Goal: Register for event/course

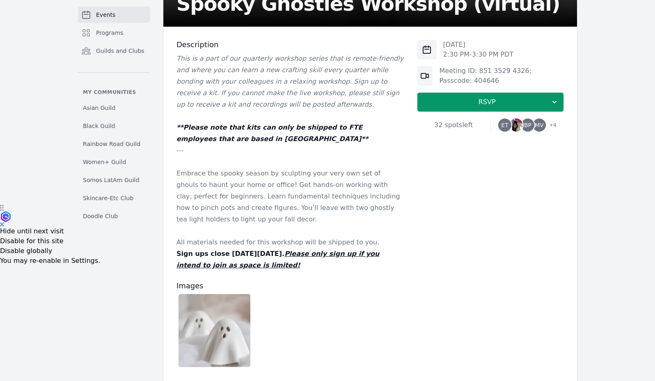
scroll to position [202, 0]
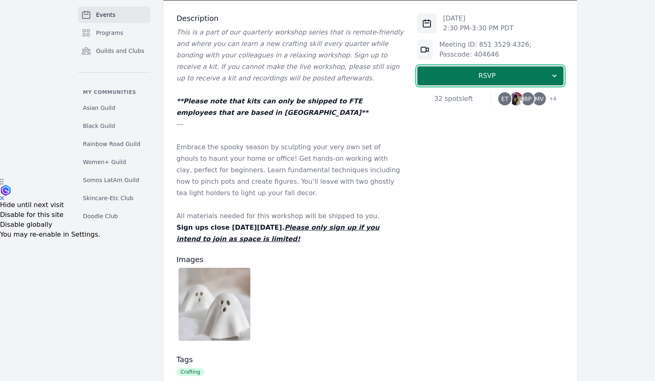
click at [451, 79] on span "RSVP" at bounding box center [487, 76] width 126 height 10
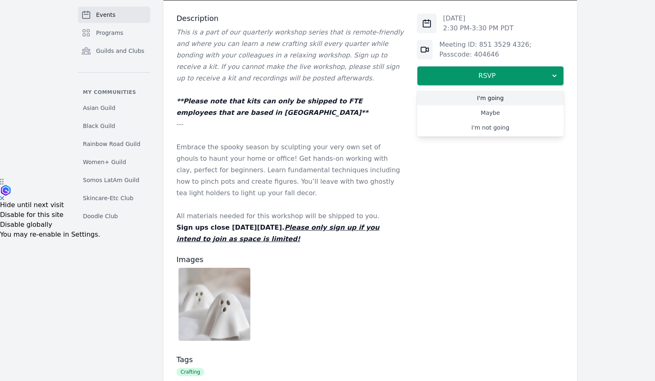
click at [467, 103] on link "I'm going" at bounding box center [490, 98] width 147 height 15
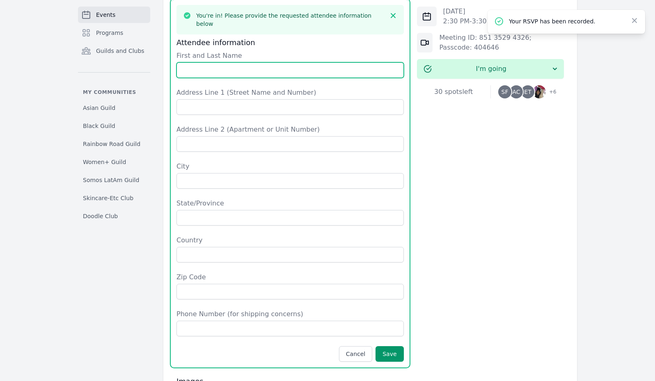
click at [333, 62] on input "First and Last Name" at bounding box center [289, 70] width 227 height 16
type input "[PERSON_NAME]"
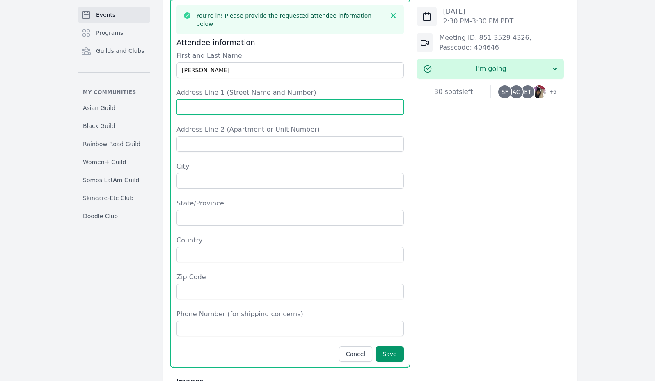
type input "2"
type input "[STREET_ADDRESS]"
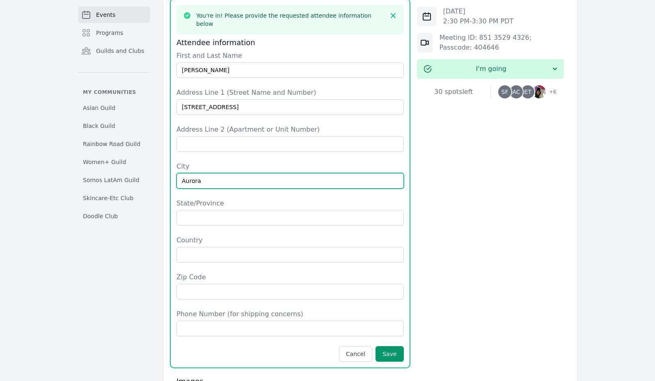
type input "Aurora"
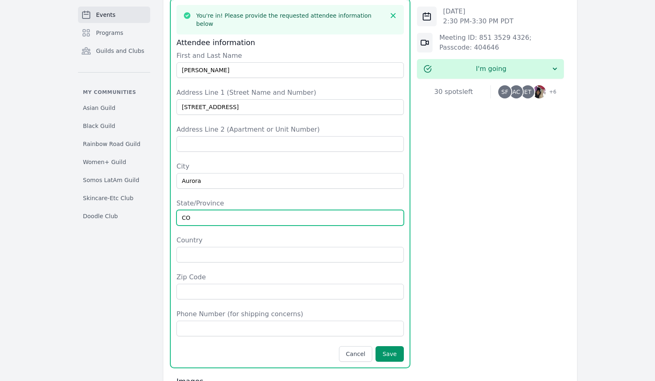
type input "CO"
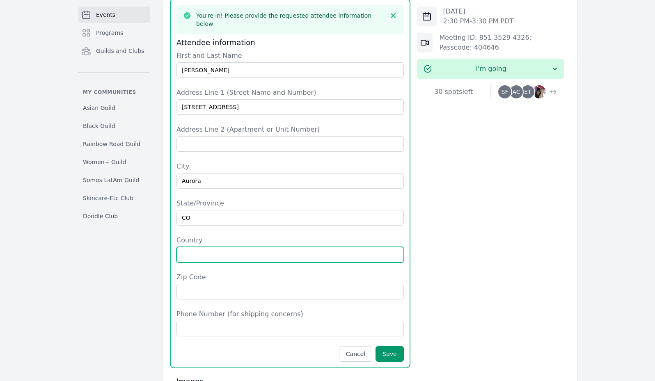
type input "8"
type input "[GEOGRAPHIC_DATA]"
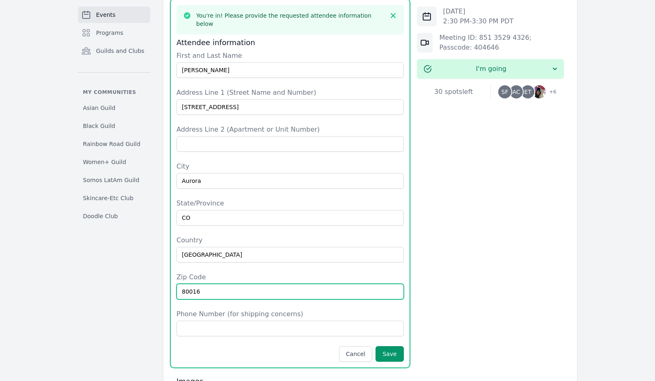
type input "80016"
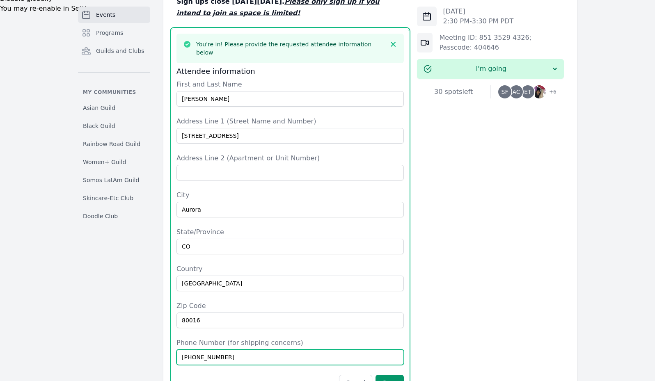
scroll to position [500, 0]
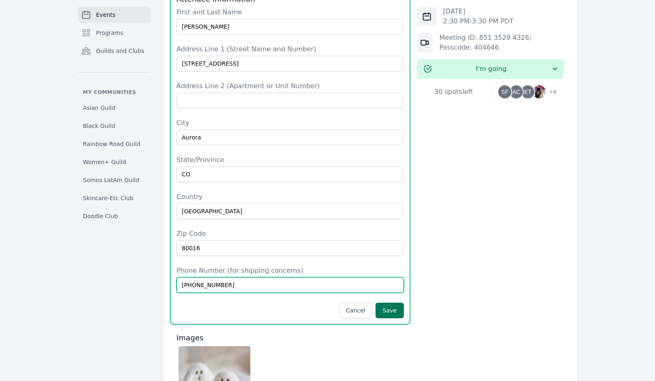
type input "[PHONE_NUMBER]"
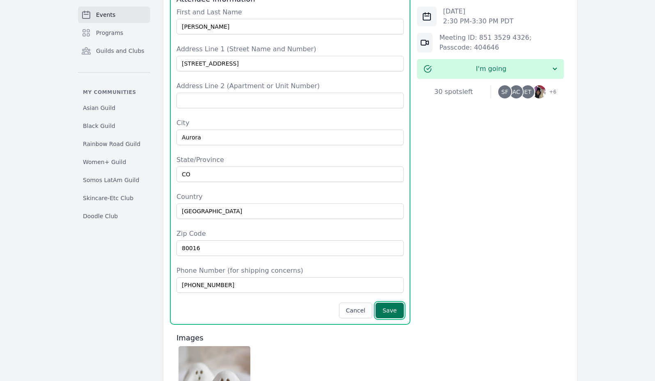
click at [389, 303] on button "Save" at bounding box center [389, 311] width 28 height 16
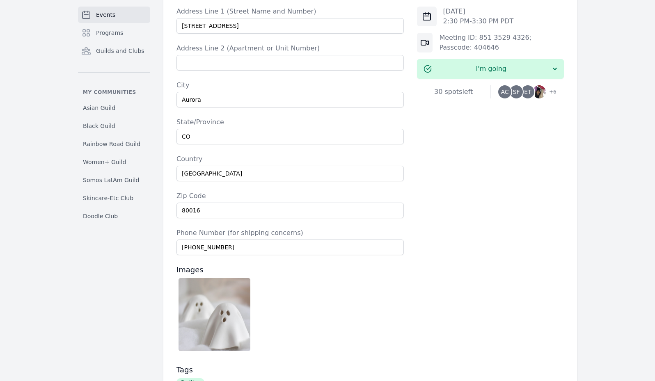
click at [104, 15] on span "Events" at bounding box center [105, 15] width 19 height 8
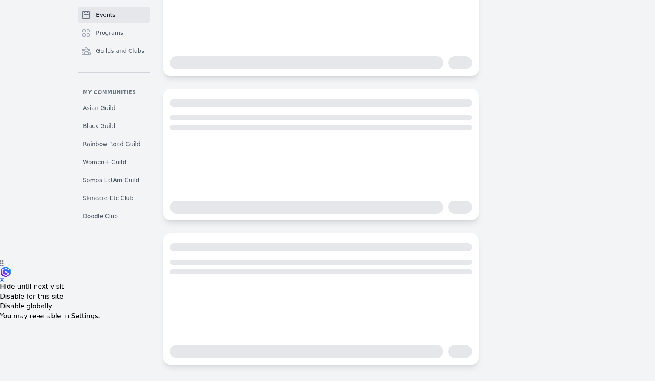
click at [104, 15] on span "Events" at bounding box center [105, 15] width 19 height 8
